Goal: Use online tool/utility: Utilize a website feature to perform a specific function

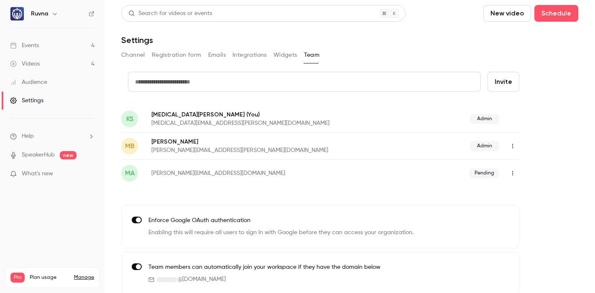
click at [37, 59] on link "Videos 4" at bounding box center [52, 64] width 105 height 18
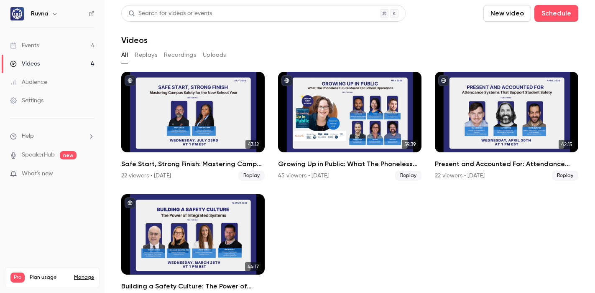
click at [56, 46] on link "Events 4" at bounding box center [52, 45] width 105 height 18
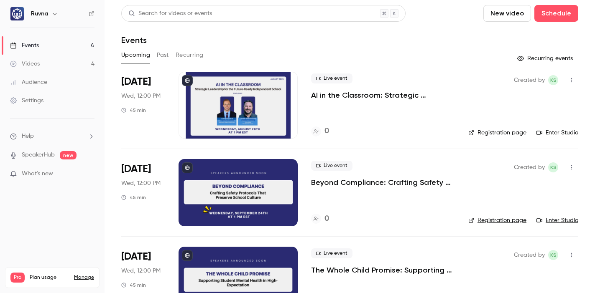
click at [343, 95] on p "AI in the Classroom: Strategic Leadership for the Future-Ready Independent Scho…" at bounding box center [383, 95] width 144 height 10
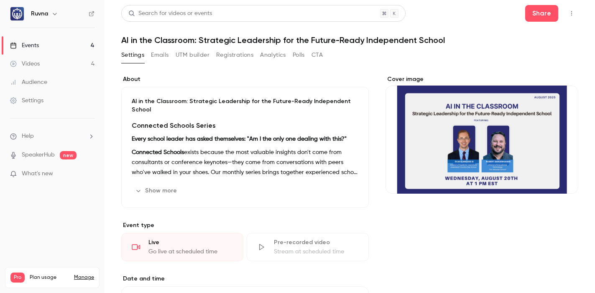
click at [189, 55] on button "UTM builder" at bounding box center [193, 54] width 34 height 13
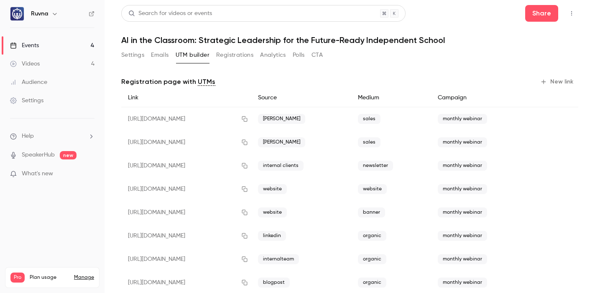
click at [77, 66] on link "Videos 4" at bounding box center [52, 64] width 105 height 18
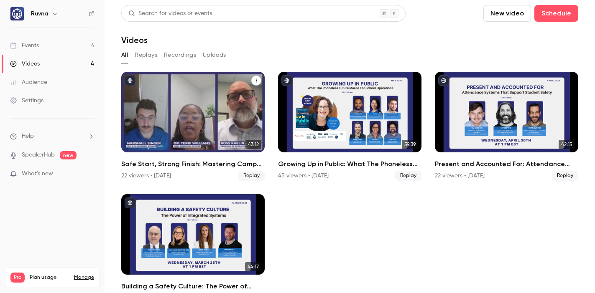
click at [158, 168] on h2 "Safe Start, Strong Finish: Mastering Campus Safety for the New School Year" at bounding box center [192, 164] width 143 height 10
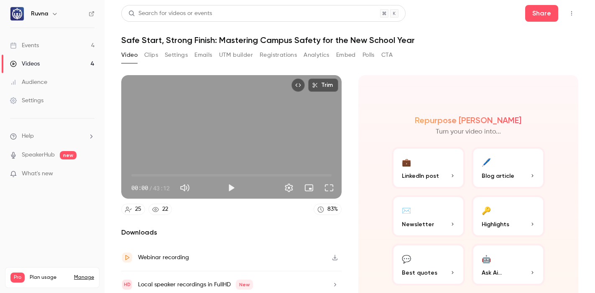
click at [227, 55] on button "UTM builder" at bounding box center [236, 54] width 34 height 13
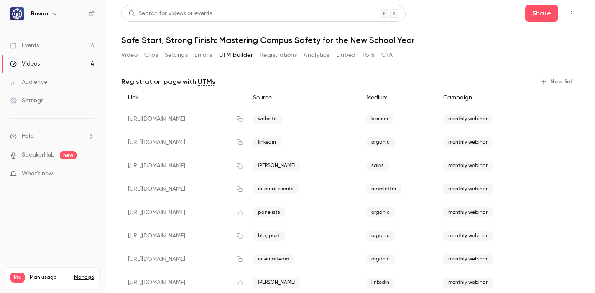
click at [26, 51] on link "Events 4" at bounding box center [52, 45] width 105 height 18
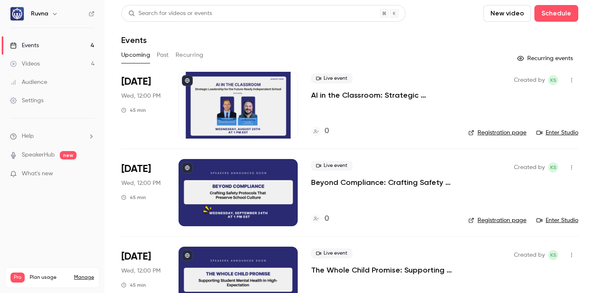
click at [358, 94] on p "AI in the Classroom: Strategic Leadership for the Future-Ready Independent Scho…" at bounding box center [383, 95] width 144 height 10
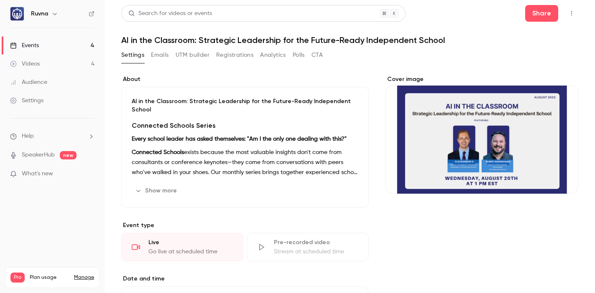
click at [209, 54] on div "Settings Emails UTM builder Registrations Analytics Polls CTA" at bounding box center [222, 54] width 202 height 13
click at [201, 55] on button "UTM builder" at bounding box center [193, 54] width 34 height 13
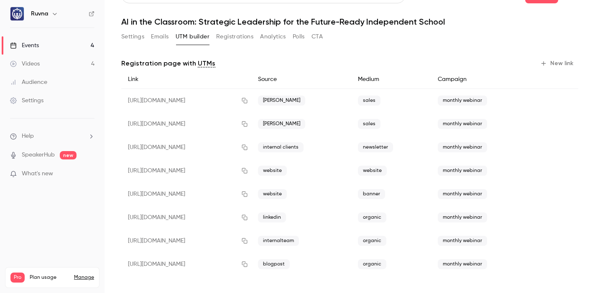
scroll to position [20, 0]
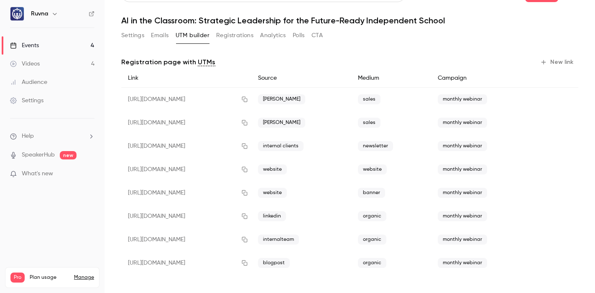
click at [544, 61] on button "New link" at bounding box center [557, 62] width 41 height 13
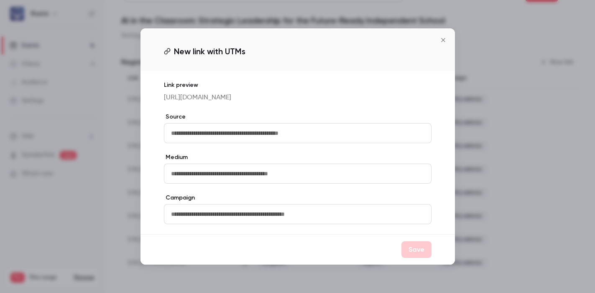
drag, startPoint x: 351, startPoint y: 135, endPoint x: 355, endPoint y: 142, distance: 7.9
click at [351, 135] on input "text" at bounding box center [298, 133] width 268 height 20
type input "********"
click at [351, 184] on input "text" at bounding box center [298, 174] width 268 height 20
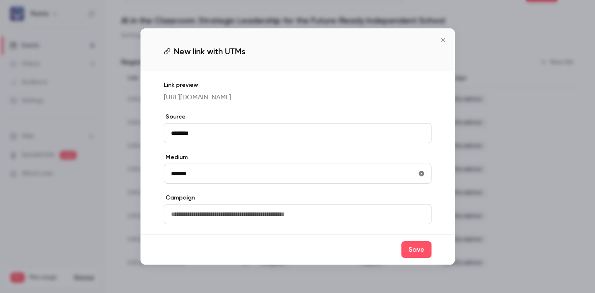
type input "*******"
click at [317, 225] on input "text" at bounding box center [298, 214] width 268 height 20
type input "**********"
click at [423, 258] on button "Save" at bounding box center [416, 250] width 30 height 17
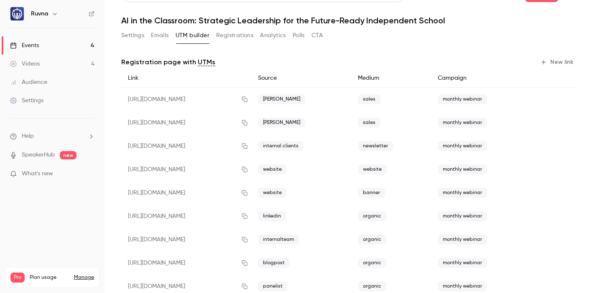
scroll to position [43, 0]
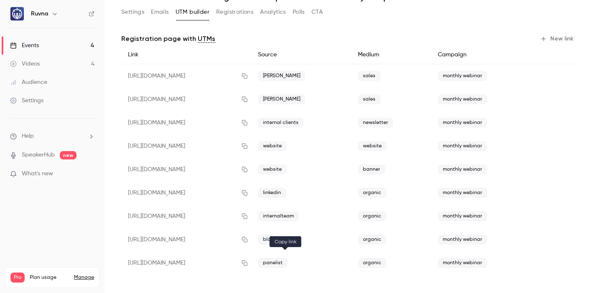
click at [248, 261] on icon "button" at bounding box center [244, 263] width 7 height 6
click at [248, 260] on icon "button" at bounding box center [244, 263] width 7 height 6
